Goal: Task Accomplishment & Management: Complete application form

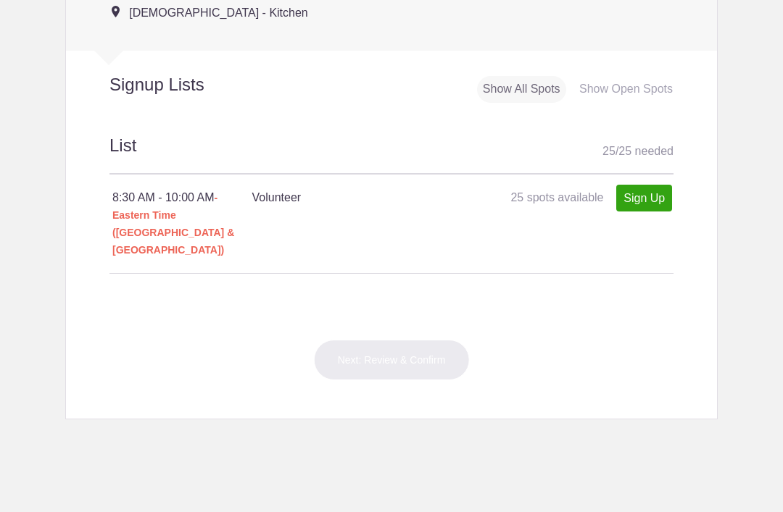
scroll to position [702, 0]
click at [782, 262] on body "Login Sign up for Free Login Loading page Loading page [DEMOGRAPHIC_DATA] BMPC …" at bounding box center [391, 256] width 783 height 512
click at [655, 210] on link "Sign Up" at bounding box center [644, 196] width 56 height 27
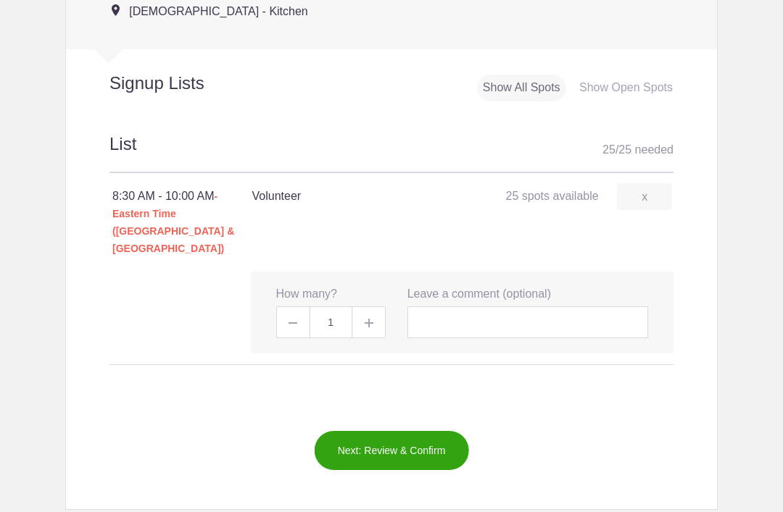
click at [378, 309] on span at bounding box center [369, 323] width 33 height 32
type input "2"
click at [554, 307] on input "text" at bounding box center [527, 323] width 241 height 32
type input "[PERSON_NAME] and [PERSON_NAME]"
click at [416, 439] on button "Next: Review & Confirm" at bounding box center [392, 451] width 156 height 41
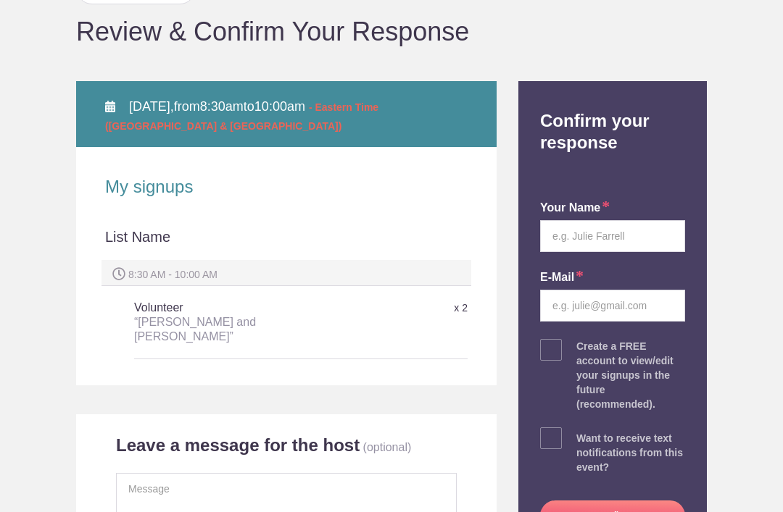
scroll to position [142, 0]
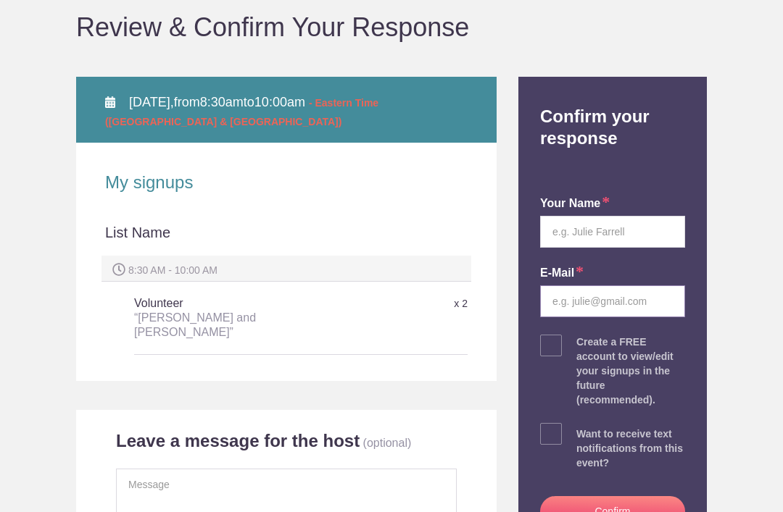
click at [639, 296] on input "email" at bounding box center [612, 302] width 145 height 32
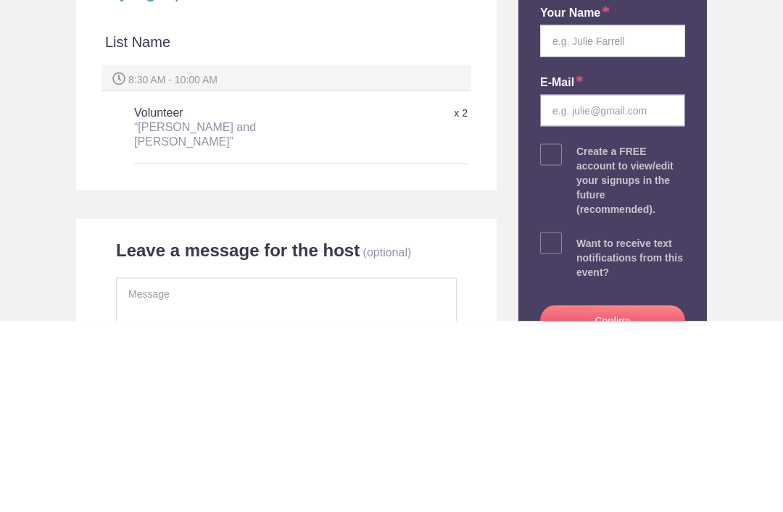
type input "[EMAIL_ADDRESS][DOMAIN_NAME]"
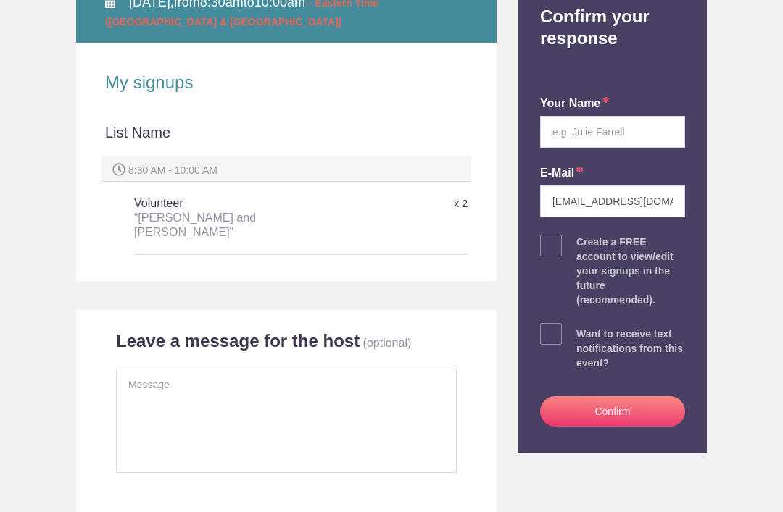
scroll to position [249, 0]
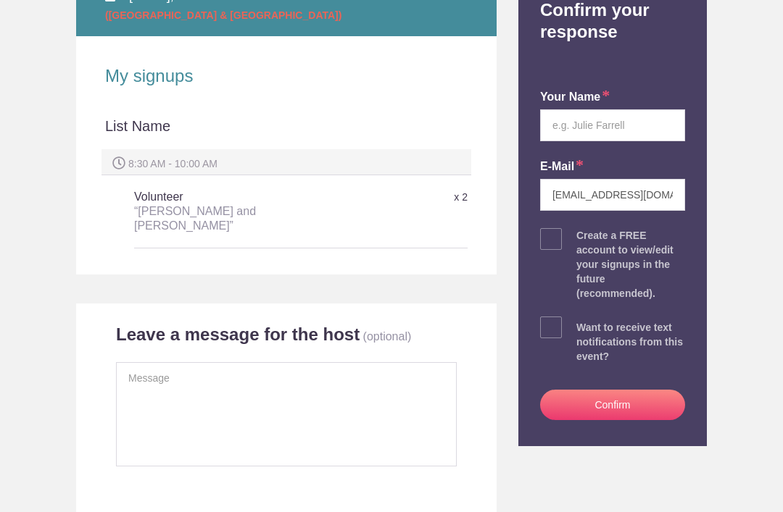
click at [629, 402] on button "Confirm" at bounding box center [612, 405] width 145 height 30
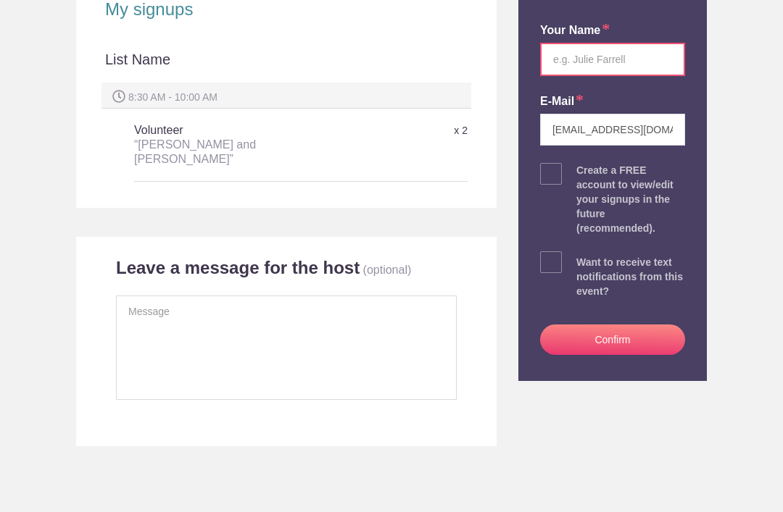
scroll to position [298, 0]
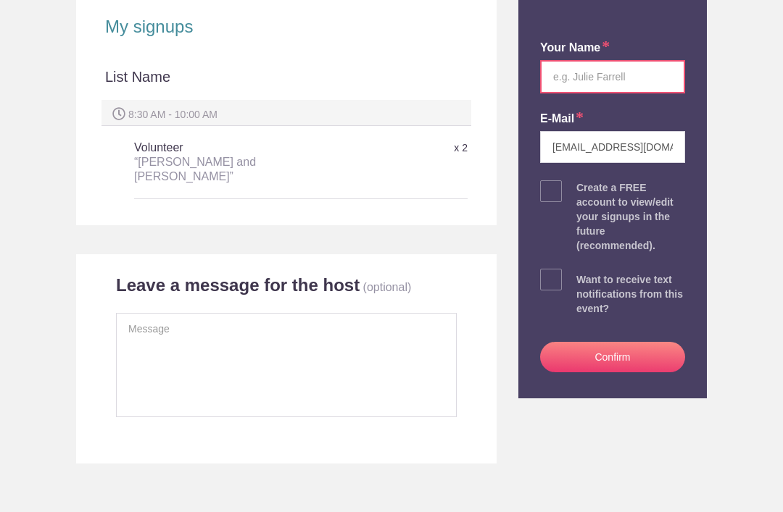
click at [624, 355] on button "Confirm" at bounding box center [612, 357] width 145 height 30
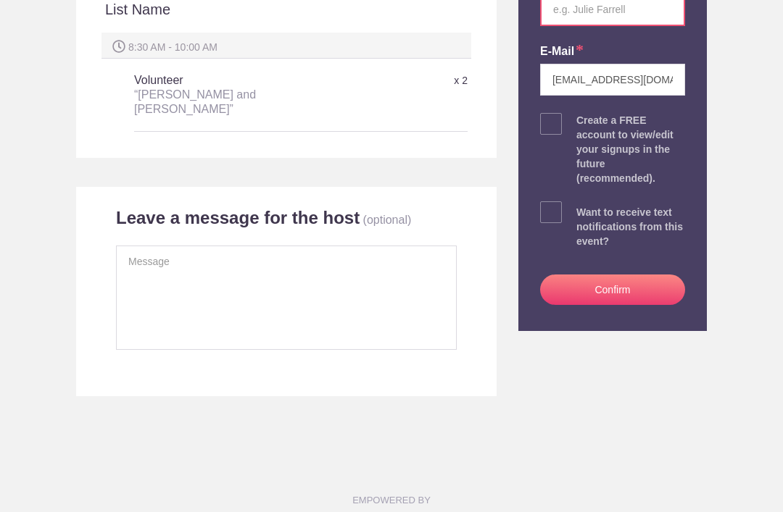
scroll to position [367, 0]
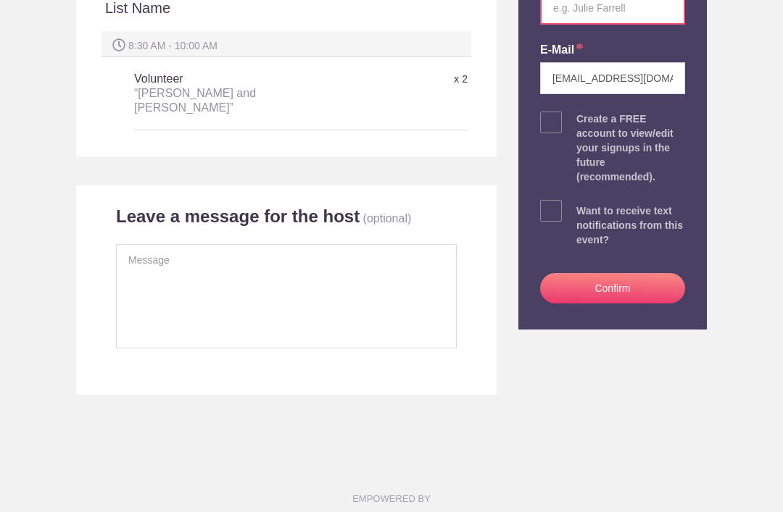
click at [623, 283] on button "Confirm" at bounding box center [612, 288] width 145 height 30
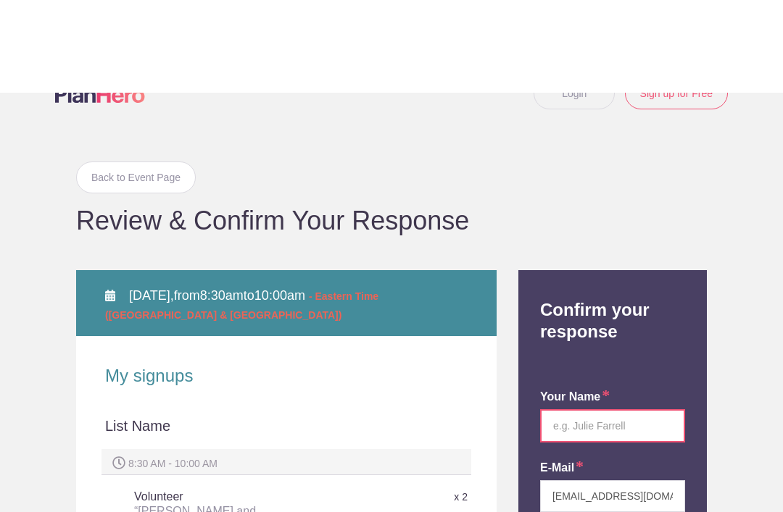
scroll to position [0, 0]
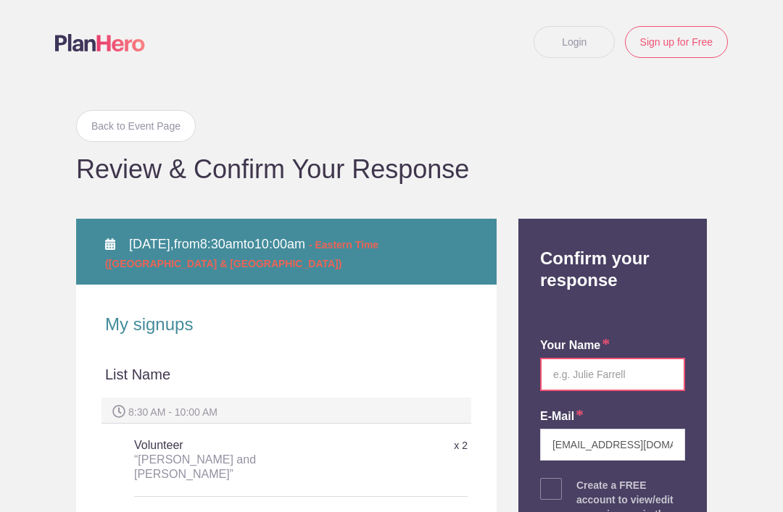
click at [634, 367] on input "text" at bounding box center [612, 374] width 145 height 33
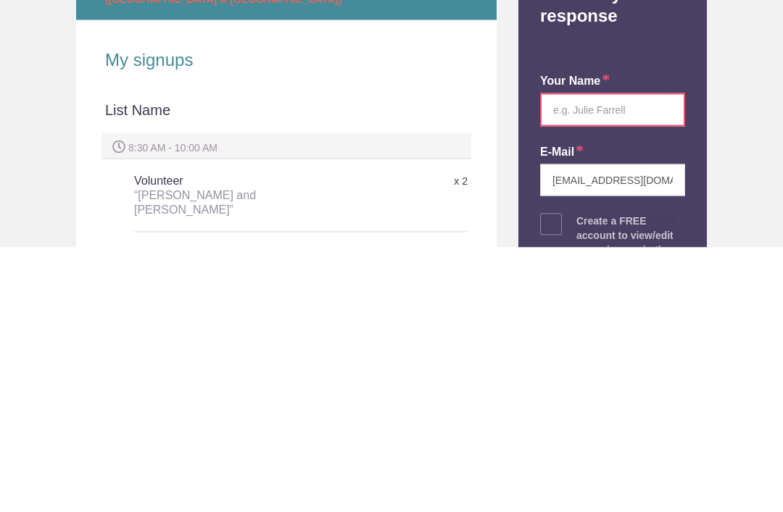
type input "[PERSON_NAME]"
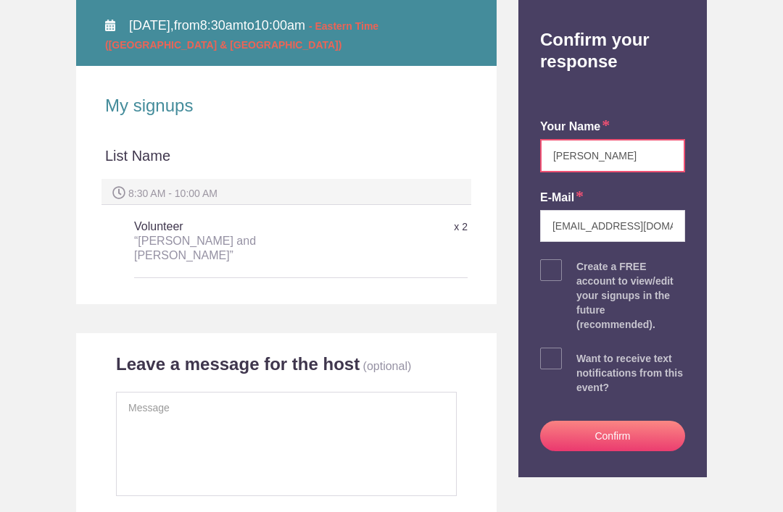
scroll to position [234, 0]
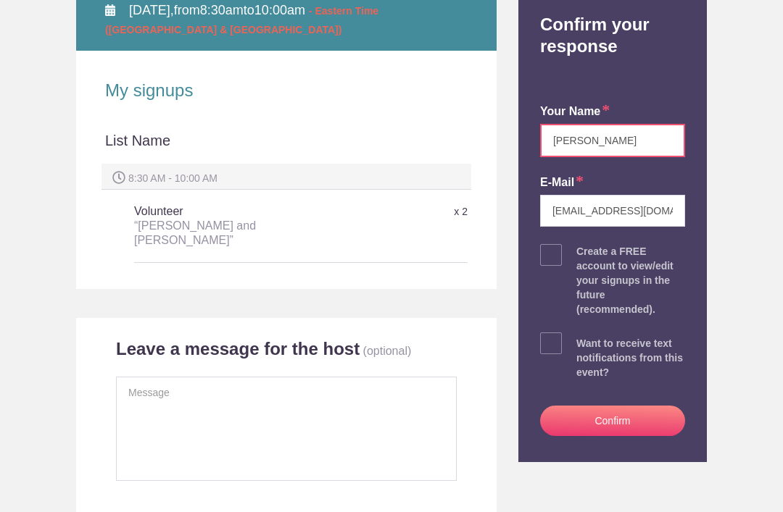
click at [620, 418] on button "Confirm" at bounding box center [612, 421] width 145 height 30
